Goal: Task Accomplishment & Management: Manage account settings

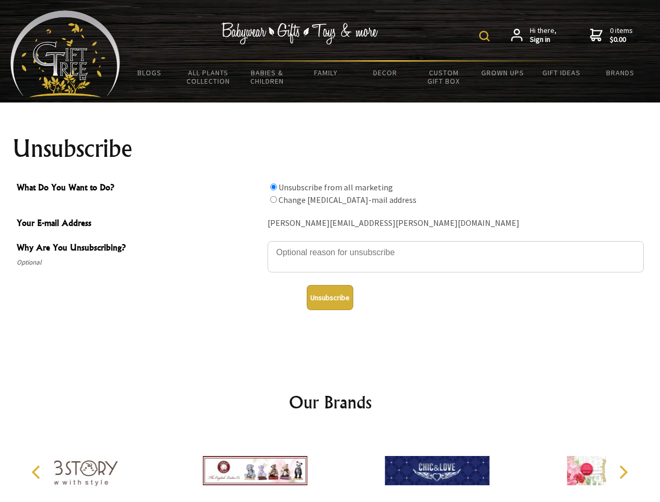
click at [486, 36] on img at bounding box center [484, 36] width 10 height 10
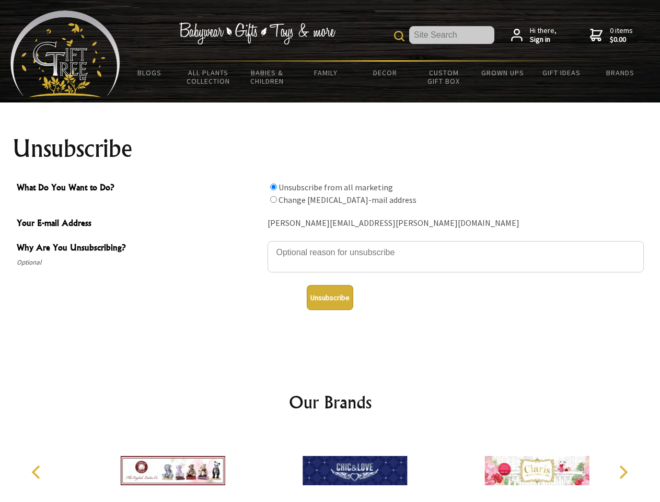
click at [330, 245] on textarea "Why Are You Unsubscribing?" at bounding box center [456, 256] width 376 height 31
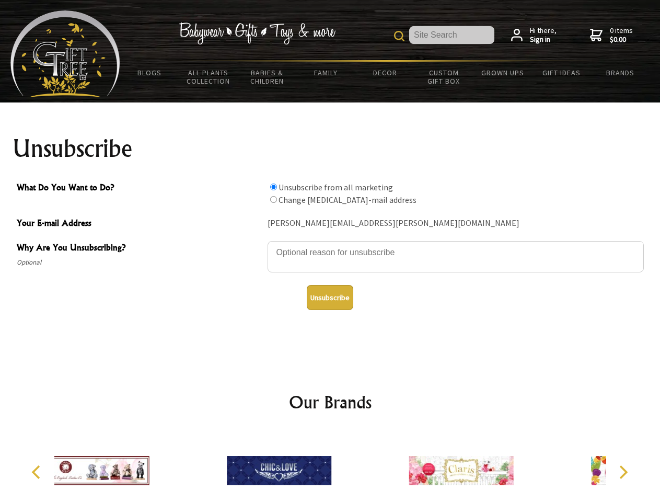
click at [273, 187] on input "What Do You Want to Do?" at bounding box center [273, 186] width 7 height 7
click at [273, 199] on input "What Do You Want to Do?" at bounding box center [273, 199] width 7 height 7
radio input "true"
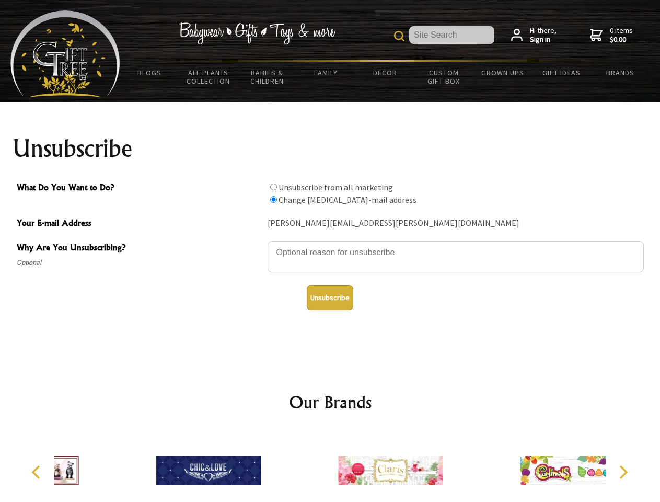
click at [330, 297] on button "Unsubscribe" at bounding box center [330, 297] width 47 height 25
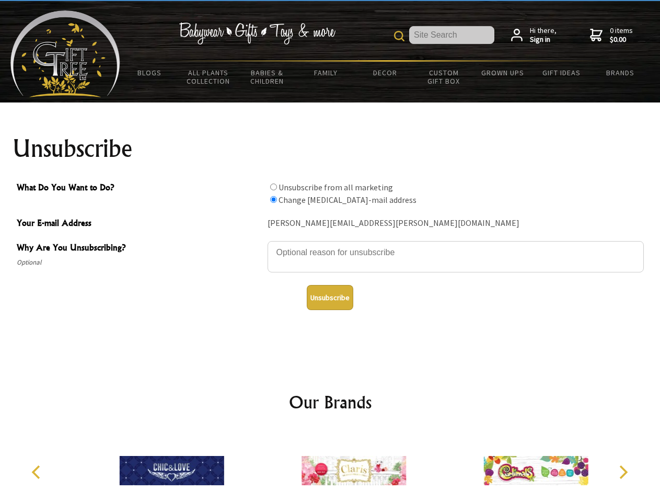
click at [330, 466] on img at bounding box center [354, 470] width 105 height 78
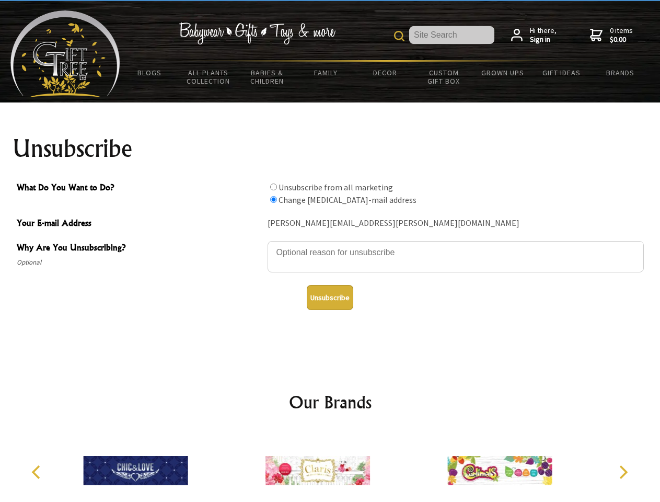
click at [38, 472] on icon "Previous" at bounding box center [37, 472] width 14 height 14
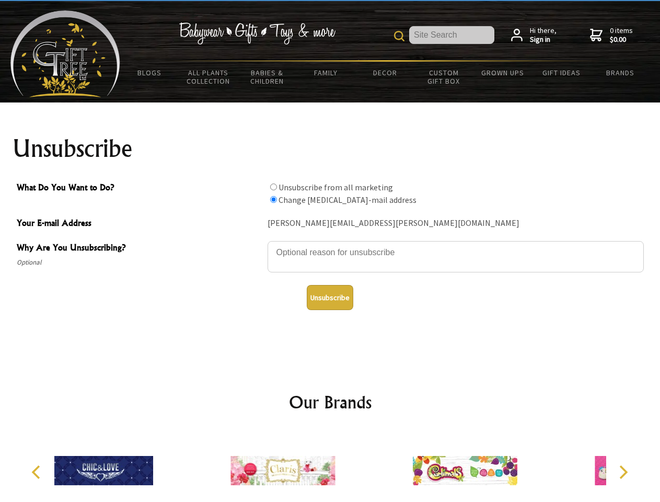
click at [623, 472] on icon "Next" at bounding box center [623, 472] width 14 height 14
